Goal: Information Seeking & Learning: Check status

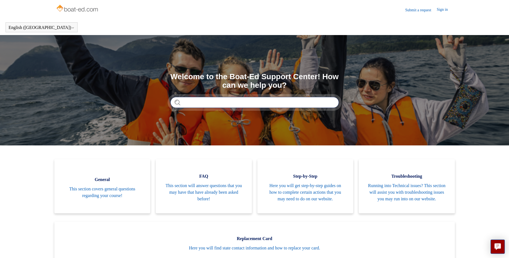
click at [202, 102] on input "Search" at bounding box center [254, 102] width 168 height 11
type input "**********"
click at [122, 122] on section "**********" at bounding box center [254, 90] width 509 height 110
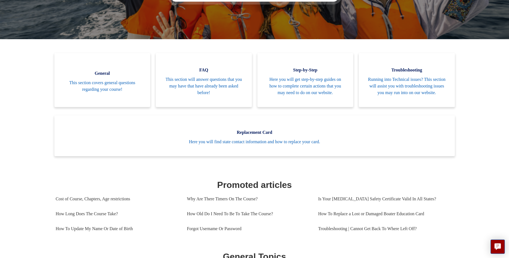
scroll to position [0, 0]
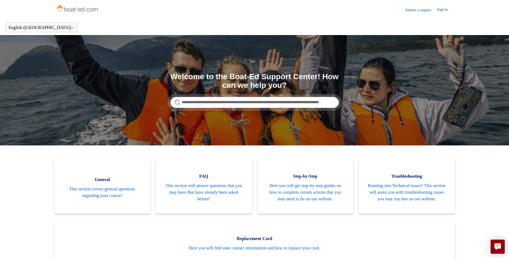
click at [177, 101] on form "**********" at bounding box center [254, 102] width 168 height 11
click at [331, 105] on input "**********" at bounding box center [254, 102] width 168 height 11
click at [331, 104] on input "**********" at bounding box center [254, 102] width 168 height 11
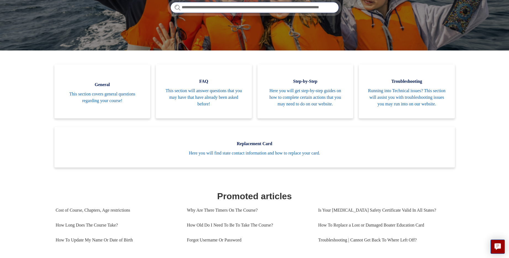
scroll to position [205, 0]
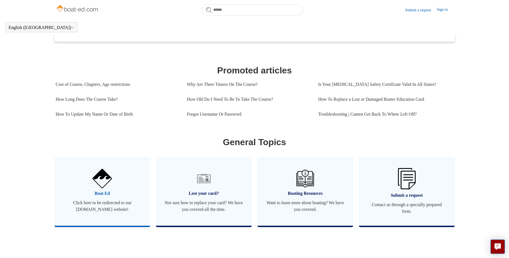
click at [102, 197] on span "Boat Ed" at bounding box center [102, 193] width 79 height 7
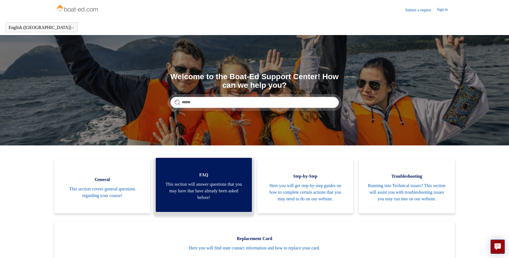
click at [202, 183] on link "FAQ This section will answer questions that you may have that have already been…" at bounding box center [204, 185] width 96 height 54
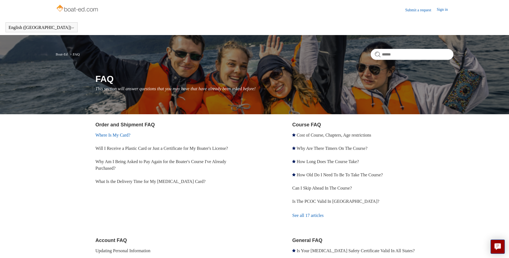
click at [110, 134] on link "Where Is My Card?" at bounding box center [112, 135] width 35 height 5
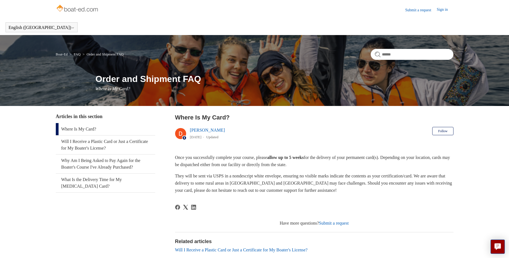
click at [337, 224] on link "Submit a request" at bounding box center [334, 223] width 30 height 5
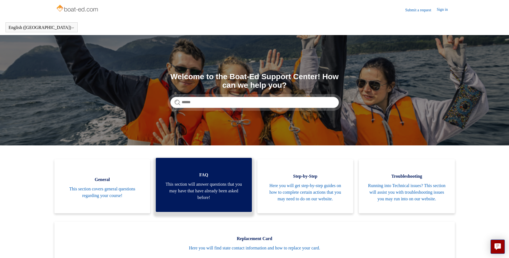
click at [202, 186] on span "This section will answer questions that you may have that have already been ask…" at bounding box center [203, 191] width 79 height 20
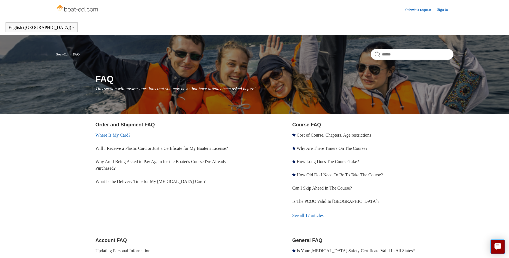
click at [110, 135] on link "Where Is My Card?" at bounding box center [112, 135] width 35 height 5
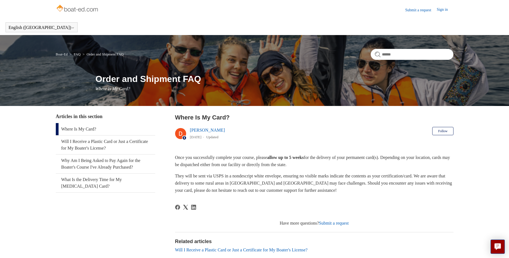
drag, startPoint x: 78, startPoint y: 129, endPoint x: 69, endPoint y: 129, distance: 8.6
click at [78, 129] on link "Where Is My Card?" at bounding box center [105, 129] width 99 height 12
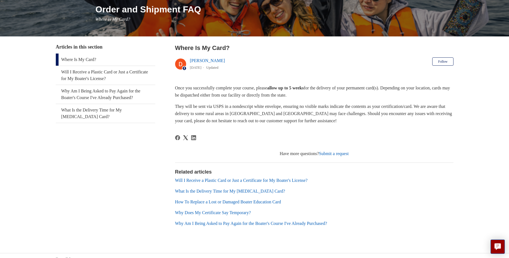
scroll to position [77, 0]
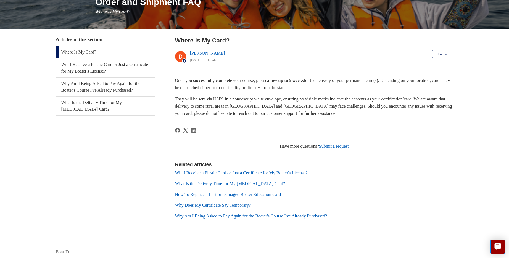
click at [244, 174] on link "Will I Receive a Plastic Card or Just a Certificate for My Boater's License?" at bounding box center [241, 173] width 132 height 5
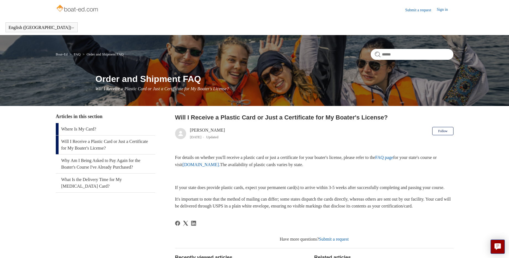
drag, startPoint x: 83, startPoint y: 129, endPoint x: 78, endPoint y: 129, distance: 4.7
click at [83, 129] on link "Where Is My Card?" at bounding box center [105, 129] width 99 height 12
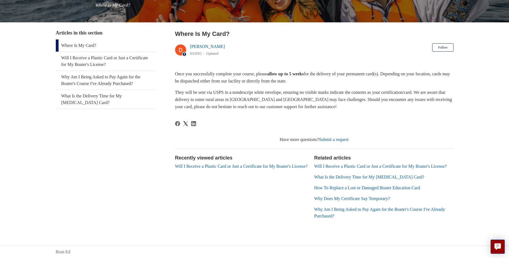
scroll to position [90, 0]
click at [339, 137] on link "Submit a request" at bounding box center [334, 139] width 30 height 5
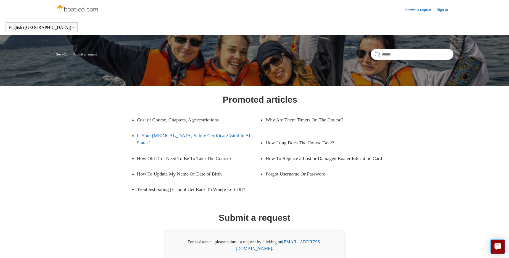
scroll to position [25, 0]
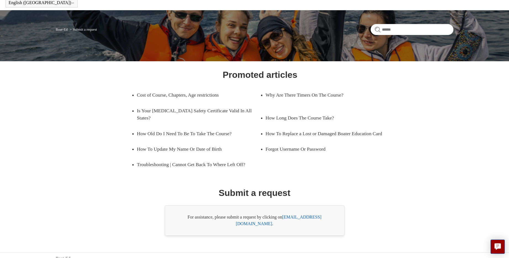
click at [309, 216] on link "support@boat-ed.com" at bounding box center [279, 220] width 86 height 11
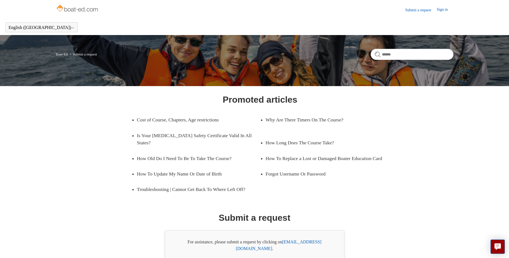
click at [417, 10] on link "Submit a request" at bounding box center [420, 10] width 31 height 6
click at [410, 9] on link "Submit a request" at bounding box center [420, 10] width 31 height 6
click at [405, 59] on input "Search" at bounding box center [411, 54] width 83 height 11
click at [404, 53] on input "Search" at bounding box center [411, 54] width 83 height 11
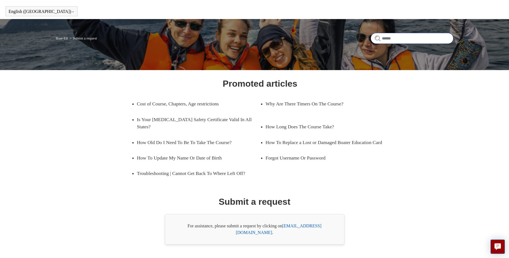
scroll to position [25, 0]
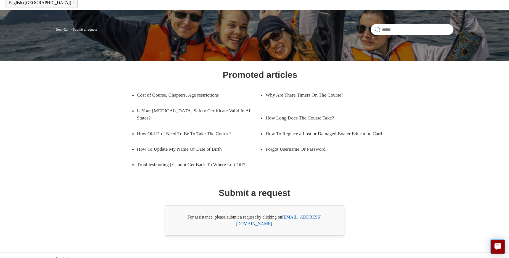
click at [296, 219] on link "support@boat-ed.com" at bounding box center [279, 220] width 86 height 11
click at [89, 31] on li "Submit a request" at bounding box center [82, 29] width 28 height 4
click at [306, 217] on link "[EMAIL_ADDRESS][DOMAIN_NAME]" at bounding box center [279, 220] width 86 height 11
click at [304, 216] on link "support@boat-ed.com" at bounding box center [279, 220] width 86 height 11
click at [401, 31] on input "Search" at bounding box center [411, 29] width 83 height 11
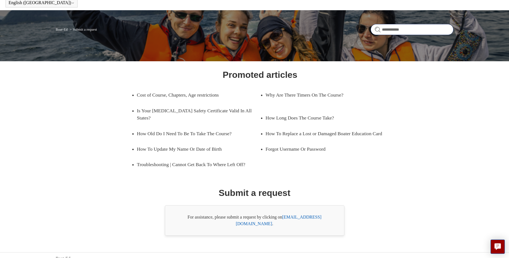
click at [407, 29] on input "**********" at bounding box center [411, 29] width 83 height 11
click at [440, 34] on input "**********" at bounding box center [411, 29] width 83 height 11
click at [435, 33] on input "**********" at bounding box center [411, 29] width 83 height 11
type input "**********"
click at [377, 30] on form "**********" at bounding box center [411, 29] width 83 height 11
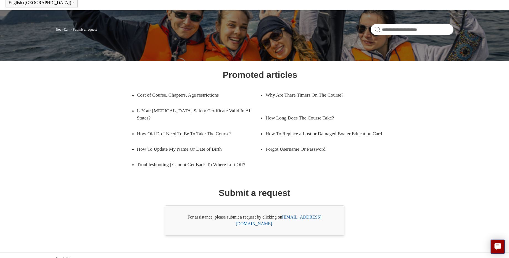
click at [376, 31] on form "**********" at bounding box center [411, 29] width 83 height 11
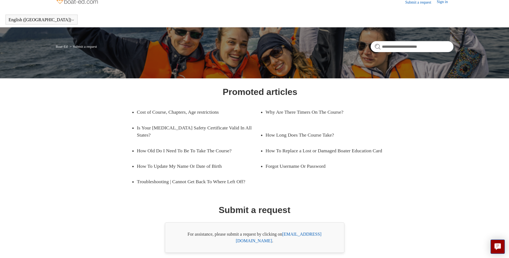
scroll to position [0, 0]
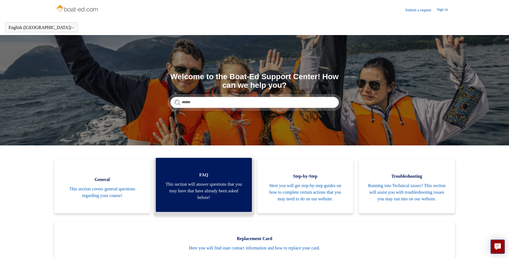
click at [206, 182] on link "FAQ This section will answer questions that you may have that have already been…" at bounding box center [204, 185] width 96 height 54
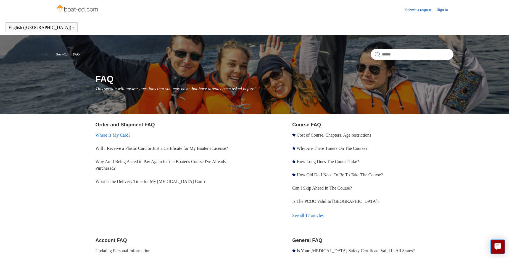
click at [111, 136] on link "Where Is My Card?" at bounding box center [112, 135] width 35 height 5
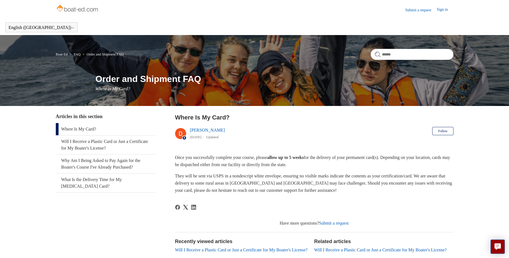
click at [108, 54] on link "Order and Shipment FAQ" at bounding box center [105, 54] width 37 height 4
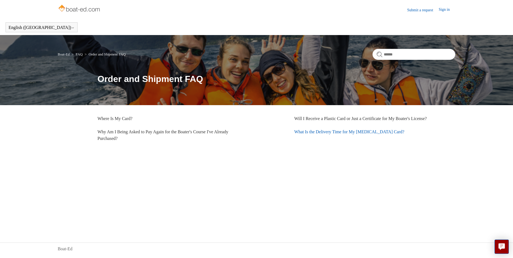
click at [351, 134] on link "What Is the Delivery Time for My [MEDICAL_DATA] Card?" at bounding box center [349, 131] width 110 height 5
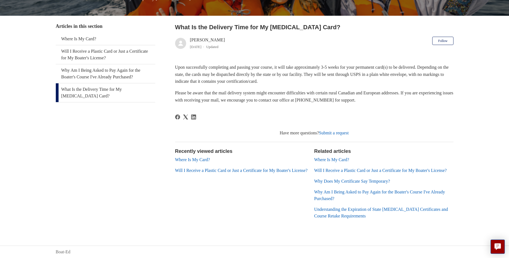
scroll to position [97, 0]
click at [337, 157] on link "Where Is My Card?" at bounding box center [331, 159] width 35 height 5
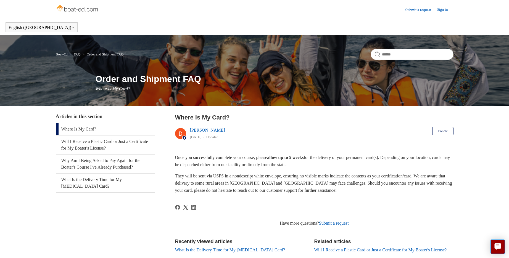
scroll to position [90, 0]
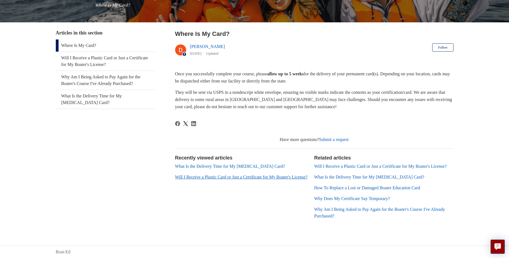
drag, startPoint x: 229, startPoint y: 160, endPoint x: 205, endPoint y: 170, distance: 25.7
click at [229, 164] on link "What Is the Delivery Time for My [MEDICAL_DATA] Card?" at bounding box center [230, 166] width 110 height 5
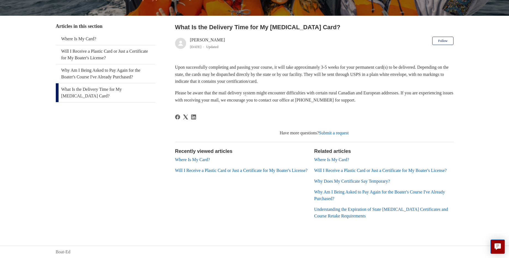
scroll to position [97, 0]
click at [337, 157] on link "Where Is My Card?" at bounding box center [331, 159] width 35 height 5
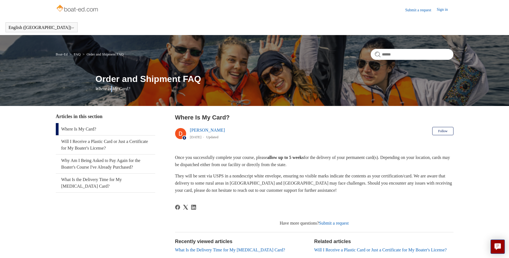
click at [114, 90] on span "Where Is My Card?" at bounding box center [112, 88] width 34 height 5
click at [95, 92] on div "Order and Shipment FAQ Where Is My Card?" at bounding box center [254, 82] width 397 height 20
drag, startPoint x: 96, startPoint y: 92, endPoint x: 101, endPoint y: 94, distance: 5.1
click at [97, 93] on div "Boat-Ed FAQ Order and Shipment FAQ Order and Shipment FAQ Where Is My Card?" at bounding box center [254, 70] width 509 height 71
drag, startPoint x: 111, startPoint y: 95, endPoint x: 148, endPoint y: 95, distance: 37.5
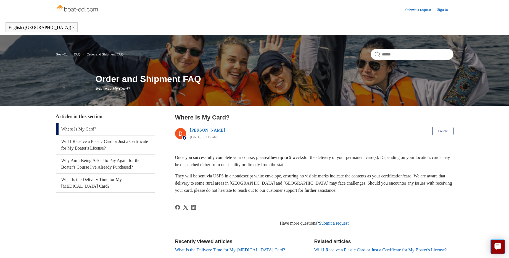
click at [116, 95] on div "Boat-Ed FAQ Order and Shipment FAQ Order and Shipment FAQ Where Is My Card?" at bounding box center [254, 70] width 509 height 71
click at [306, 86] on div "Order and Shipment FAQ Where Is My Card?" at bounding box center [274, 82] width 358 height 20
click at [312, 88] on div "Order and Shipment FAQ Where Is My Card?" at bounding box center [274, 82] width 358 height 20
click at [418, 10] on link "Submit a request" at bounding box center [420, 10] width 31 height 6
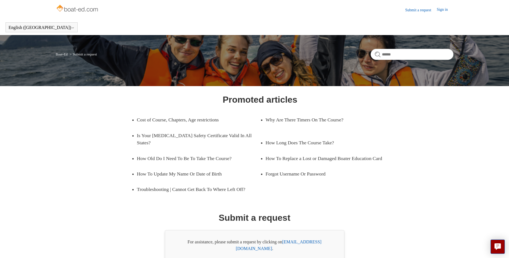
click at [301, 243] on link "[EMAIL_ADDRESS][DOMAIN_NAME]" at bounding box center [279, 245] width 86 height 11
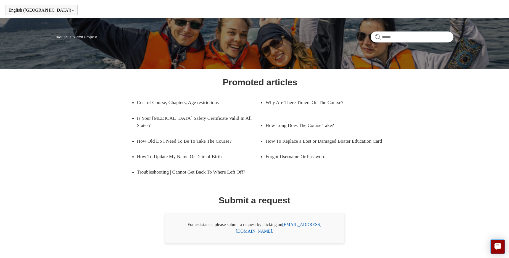
scroll to position [25, 0]
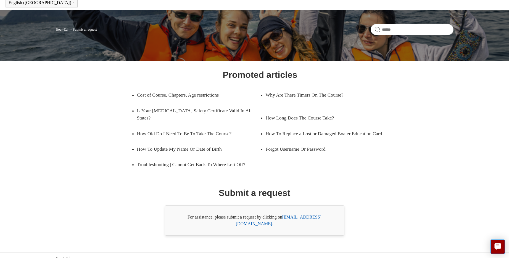
click at [307, 216] on link "[EMAIL_ADDRESS][DOMAIN_NAME]" at bounding box center [279, 220] width 86 height 11
click at [304, 126] on link "How To Replace a Lost or Damaged Boater Education Card" at bounding box center [326, 133] width 123 height 15
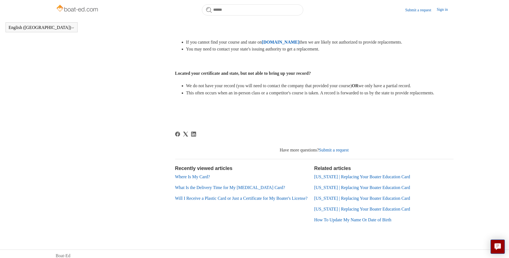
scroll to position [276, 0]
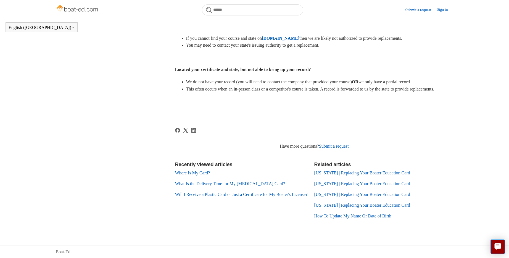
click at [196, 173] on link "Where Is My Card?" at bounding box center [192, 173] width 35 height 5
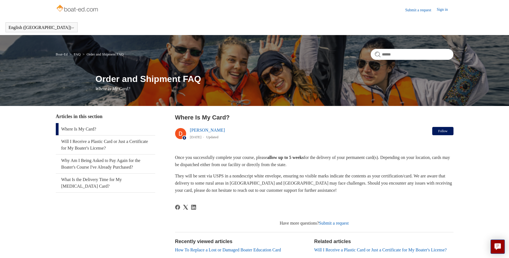
click at [440, 130] on button "Follow" at bounding box center [442, 131] width 21 height 8
